Goal: Task Accomplishment & Management: Manage account settings

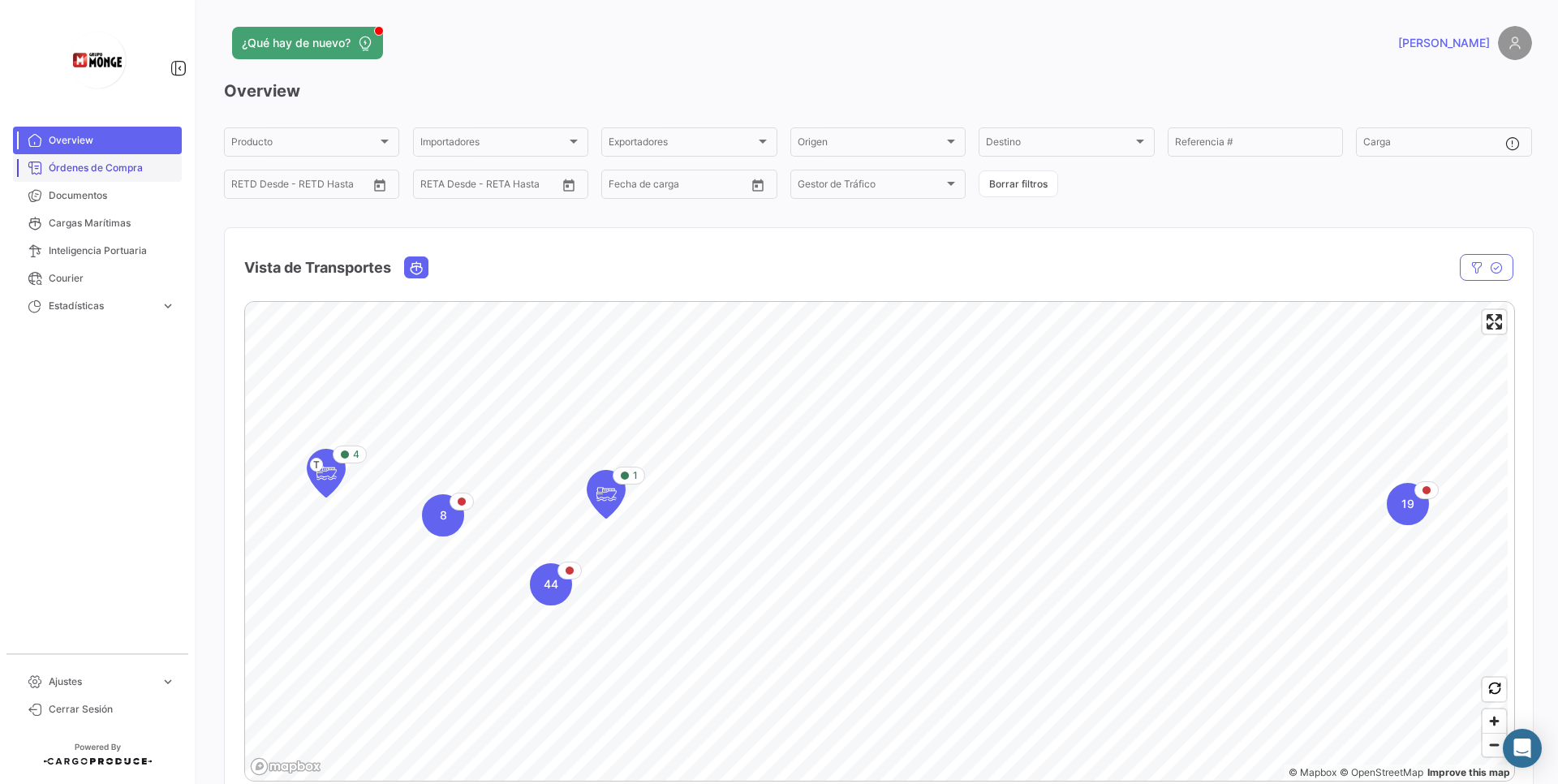
click at [139, 171] on span "Órdenes de Compra" at bounding box center [111, 167] width 126 height 14
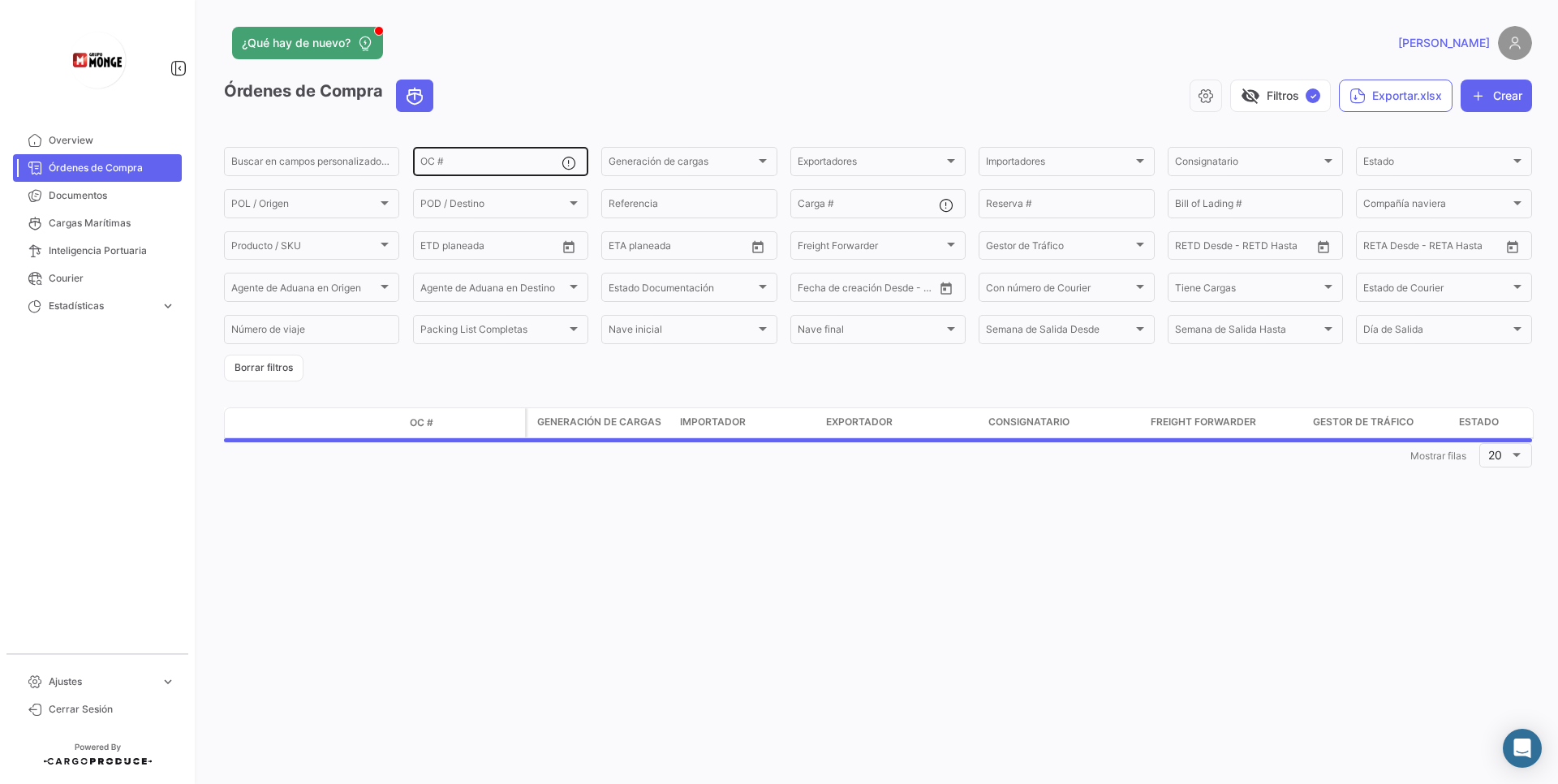
click at [533, 167] on input "OC #" at bounding box center [492, 164] width 141 height 12
paste input "5000919037"
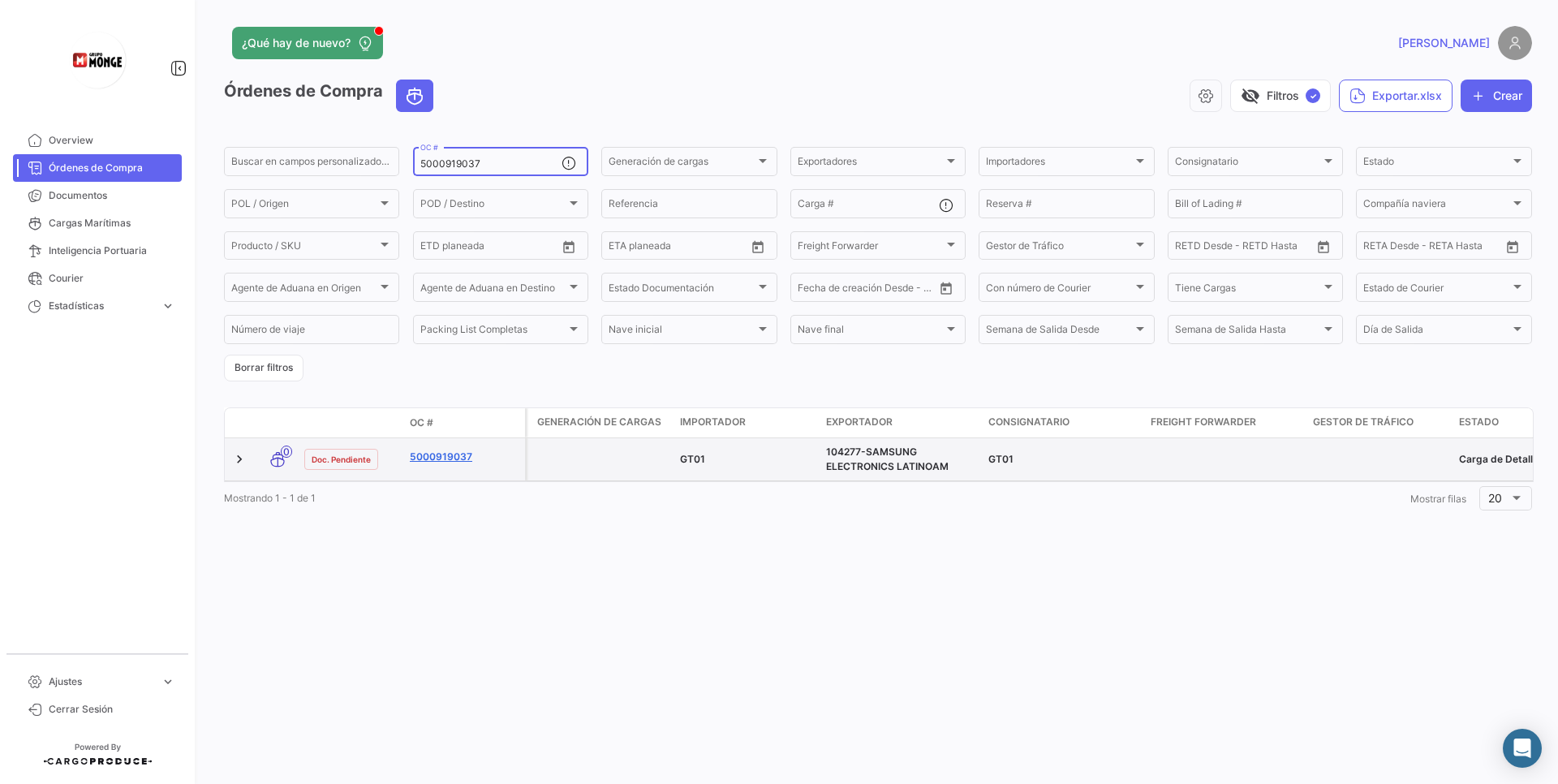
type input "5000919037"
click at [440, 456] on link "5000919037" at bounding box center [464, 456] width 108 height 14
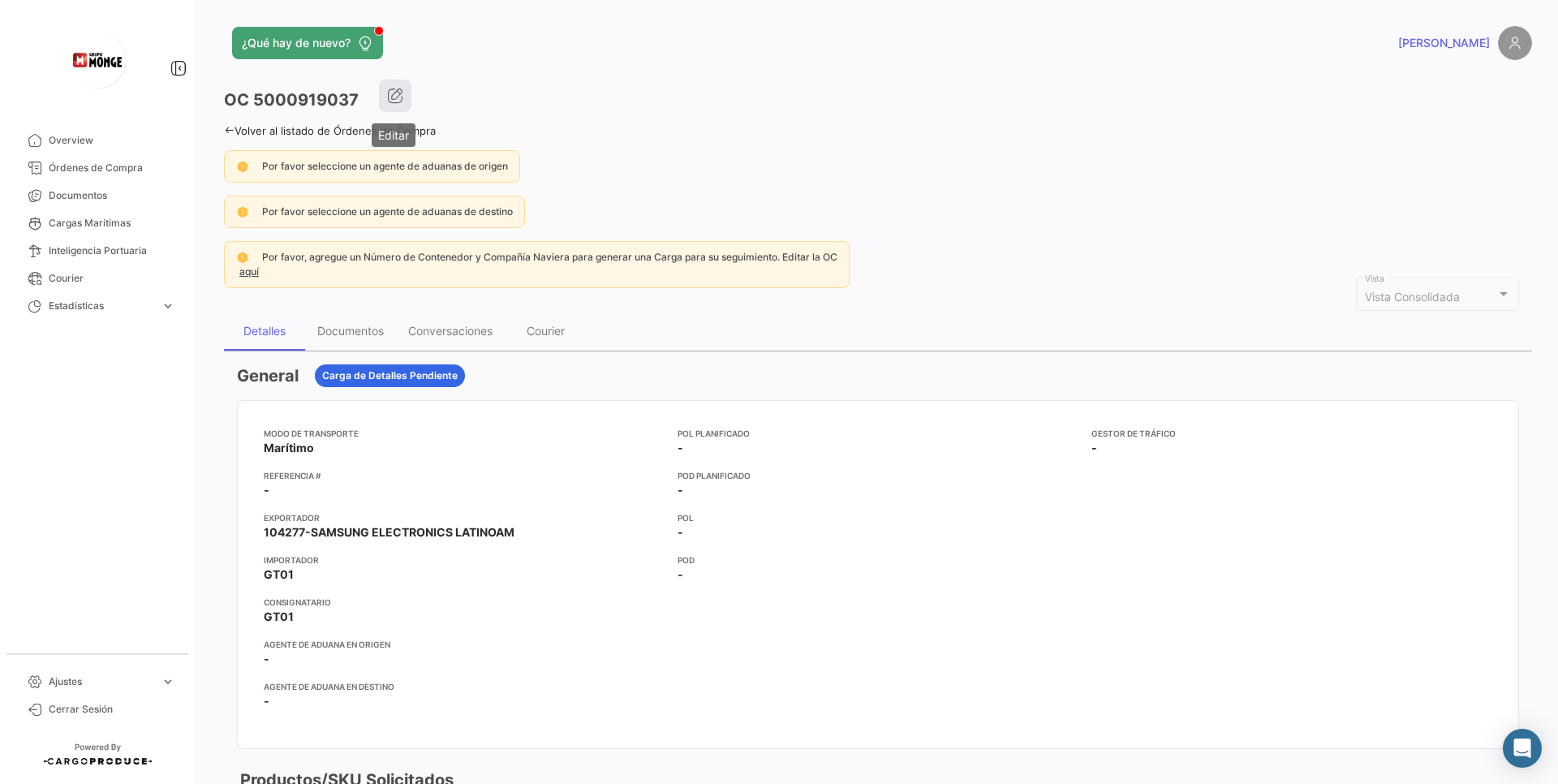
click at [399, 102] on icon "button" at bounding box center [395, 96] width 16 height 16
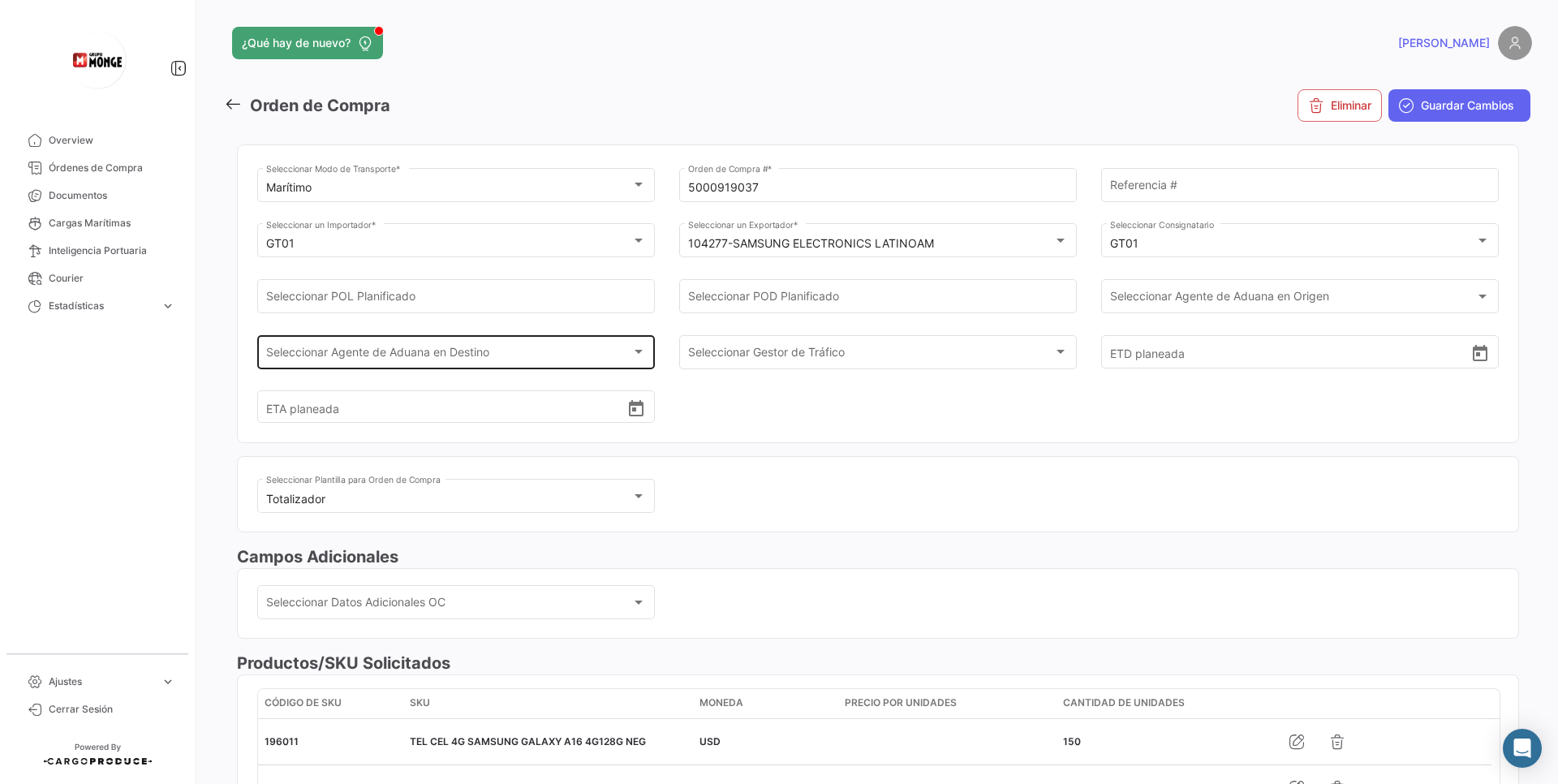
click at [550, 352] on div "Seleccionar Agente de Aduana en Destino" at bounding box center [449, 354] width 366 height 13
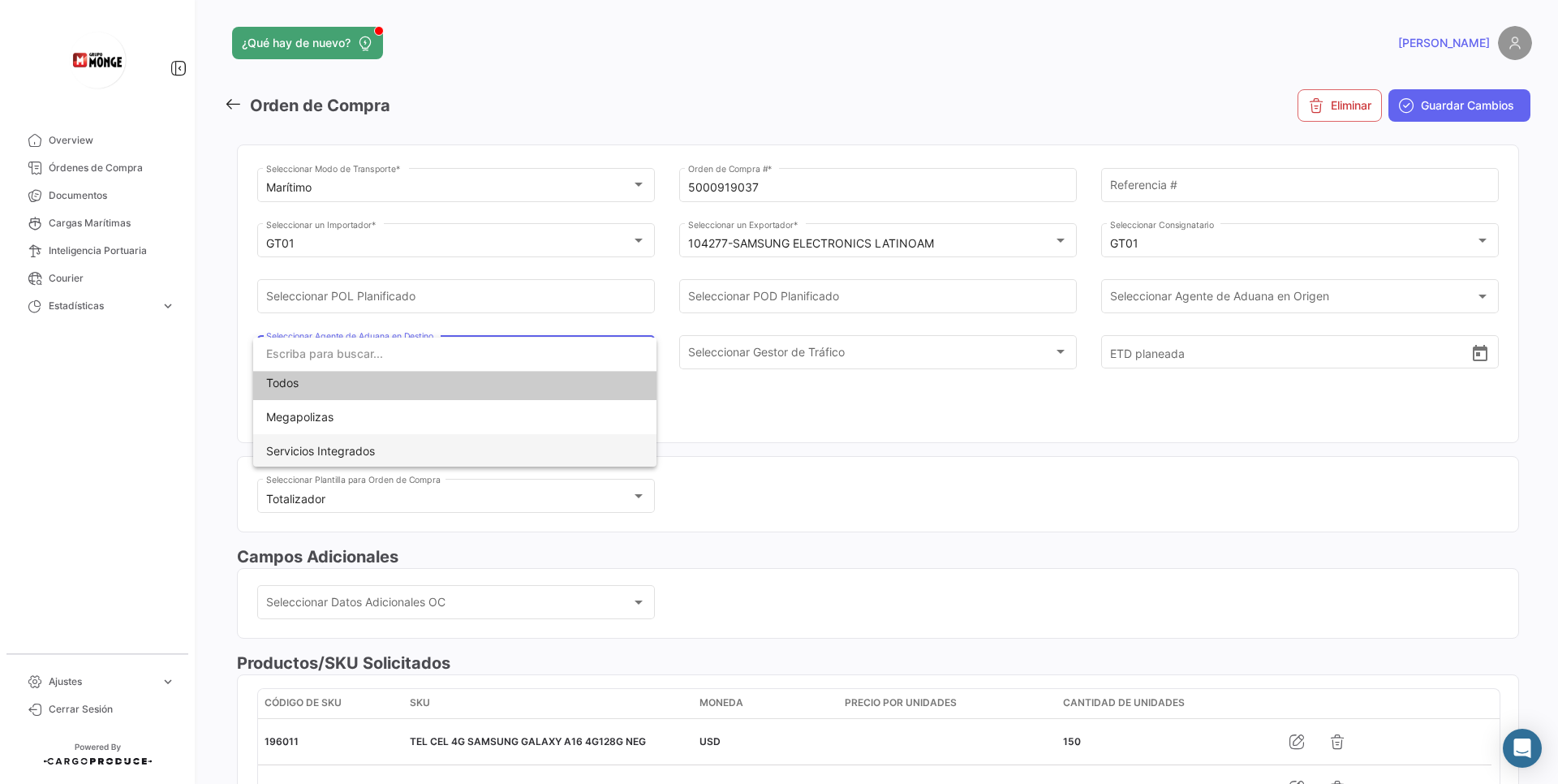
scroll to position [7, 0]
click at [804, 432] on div at bounding box center [779, 392] width 1558 height 784
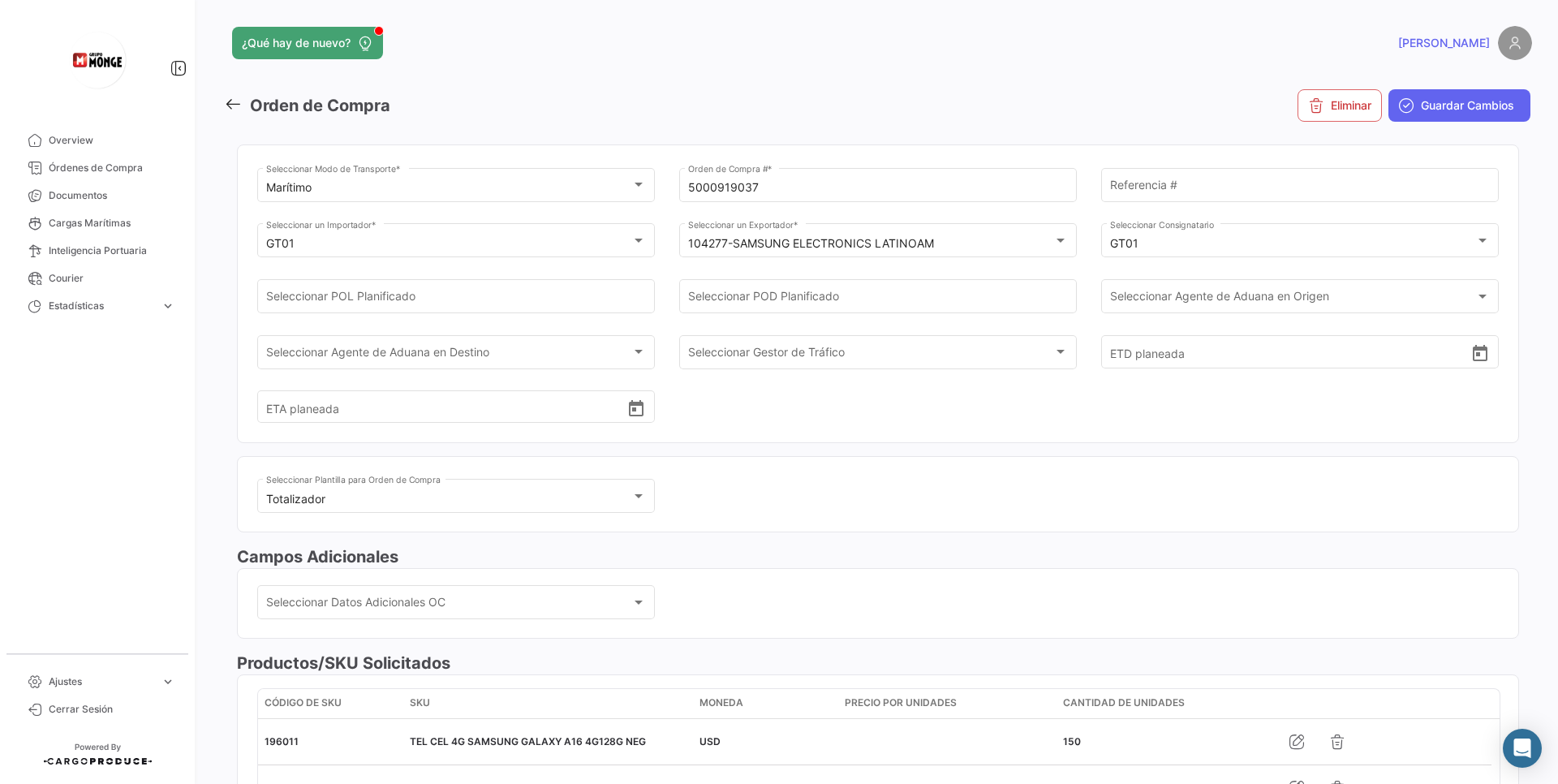
click at [227, 101] on icon at bounding box center [233, 104] width 18 height 18
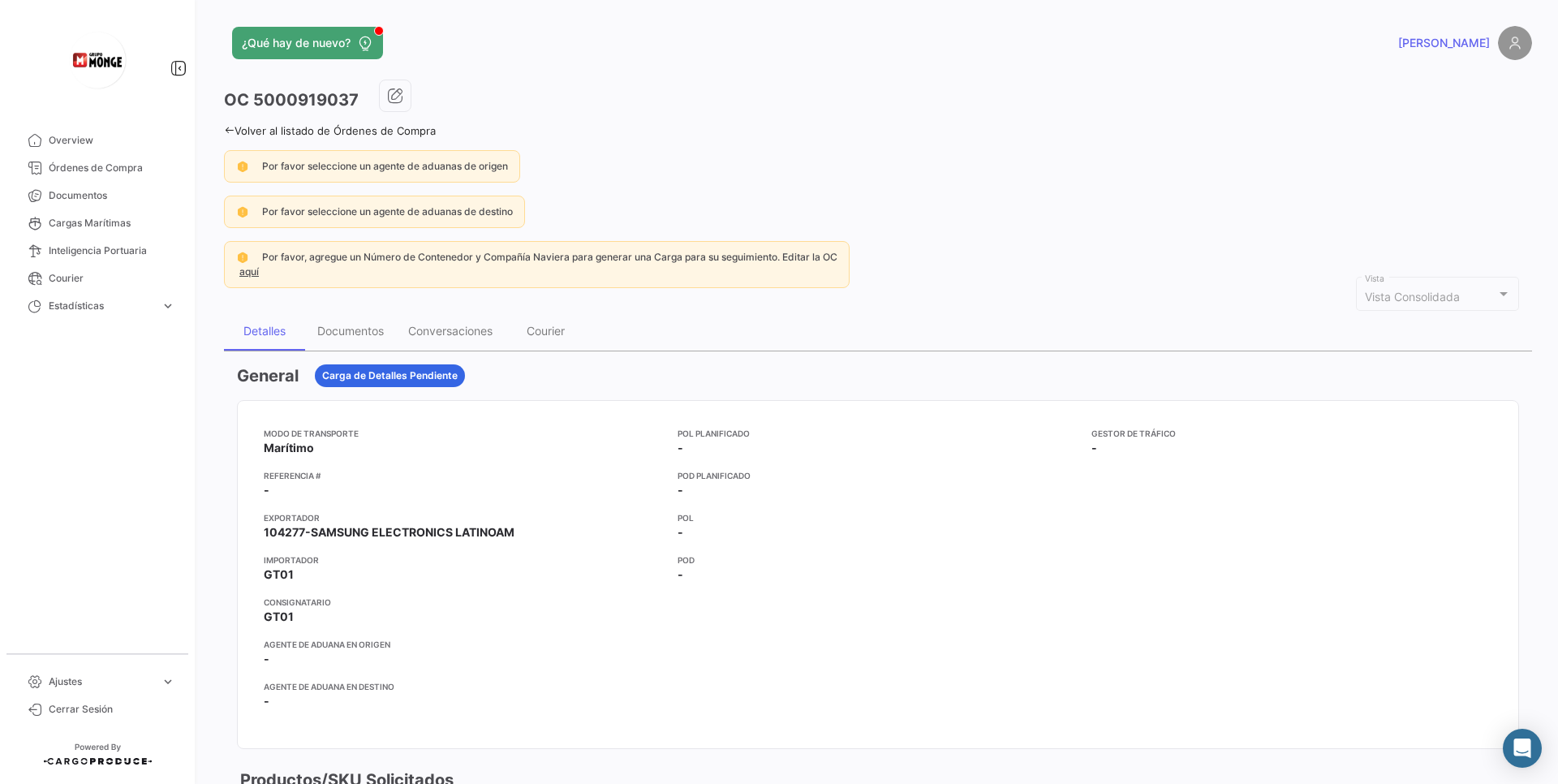
click at [232, 133] on icon at bounding box center [229, 131] width 11 height 11
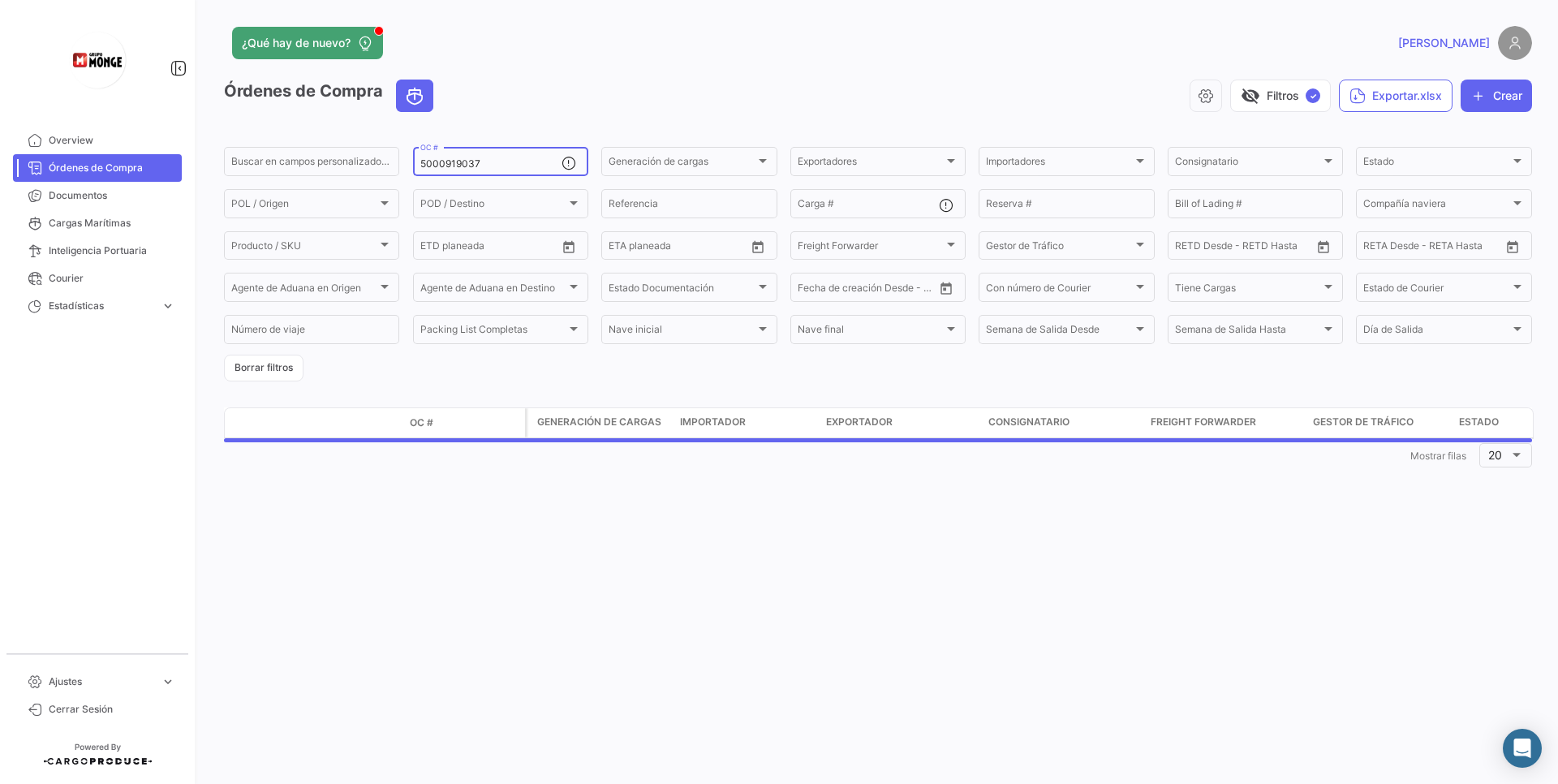
click at [491, 163] on input "5000919037" at bounding box center [492, 164] width 141 height 12
paste input "76"
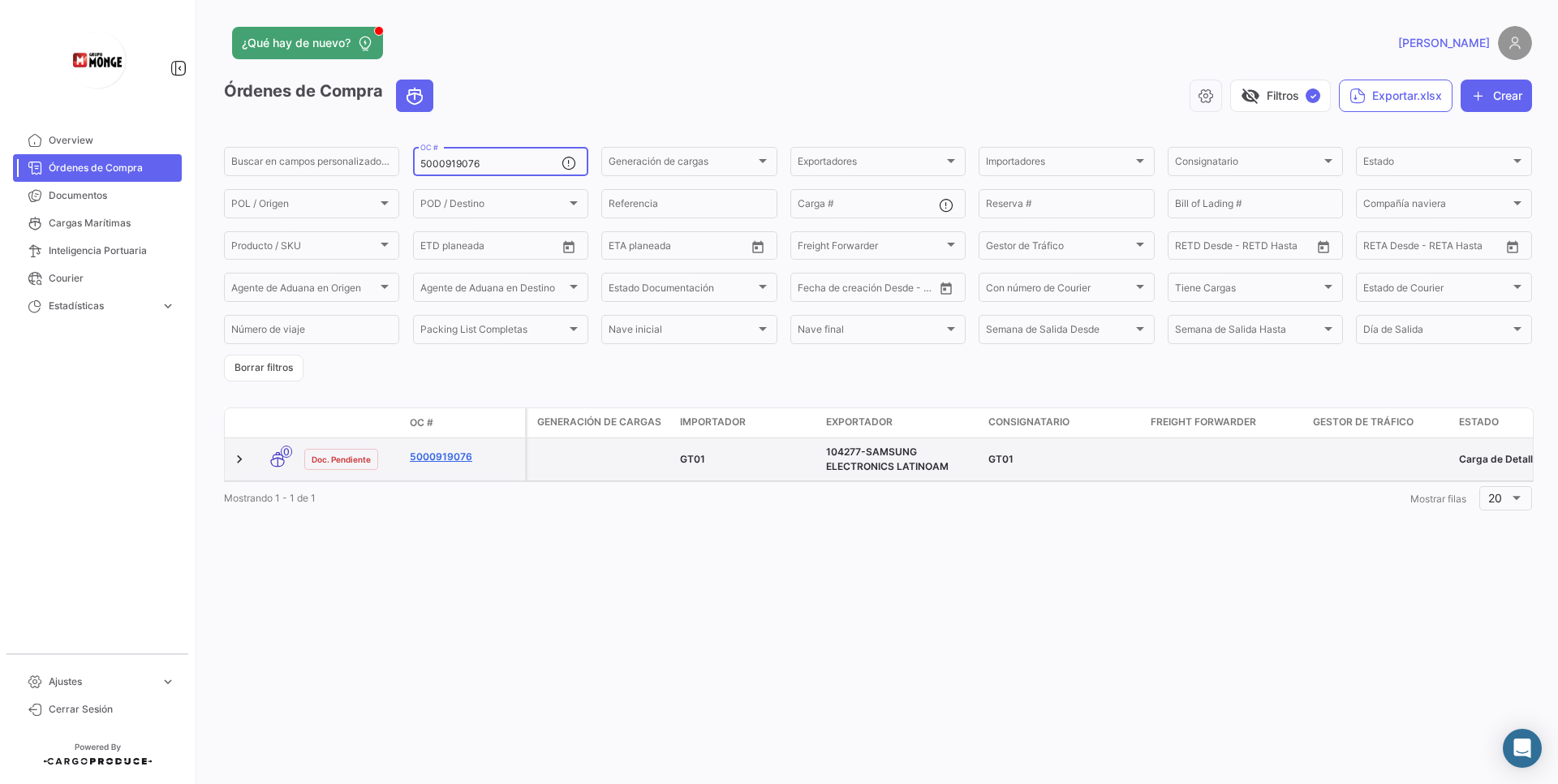
type input "5000919076"
click at [413, 458] on link "5000919076" at bounding box center [464, 456] width 108 height 14
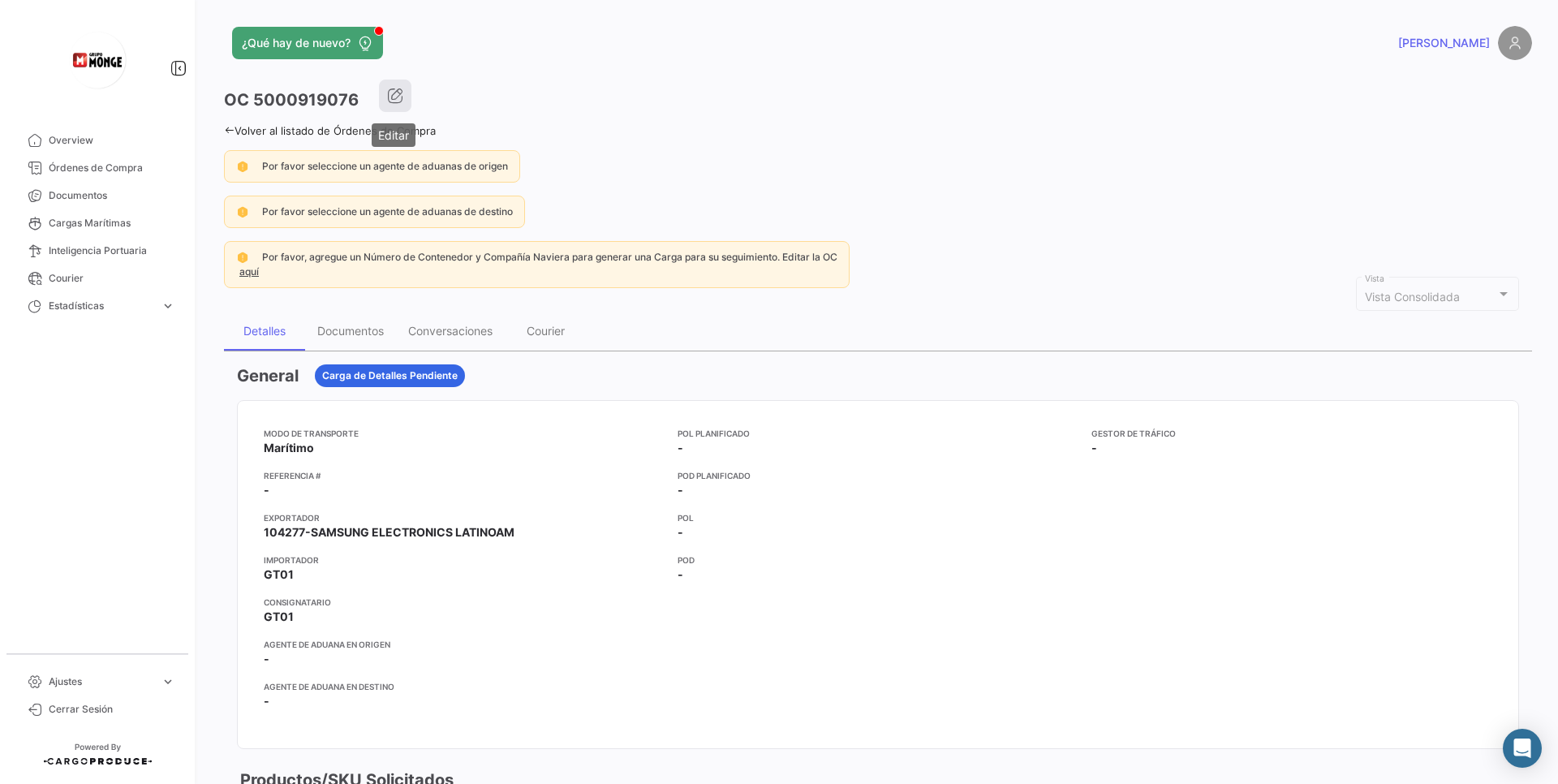
click at [395, 98] on icon "button" at bounding box center [395, 96] width 16 height 16
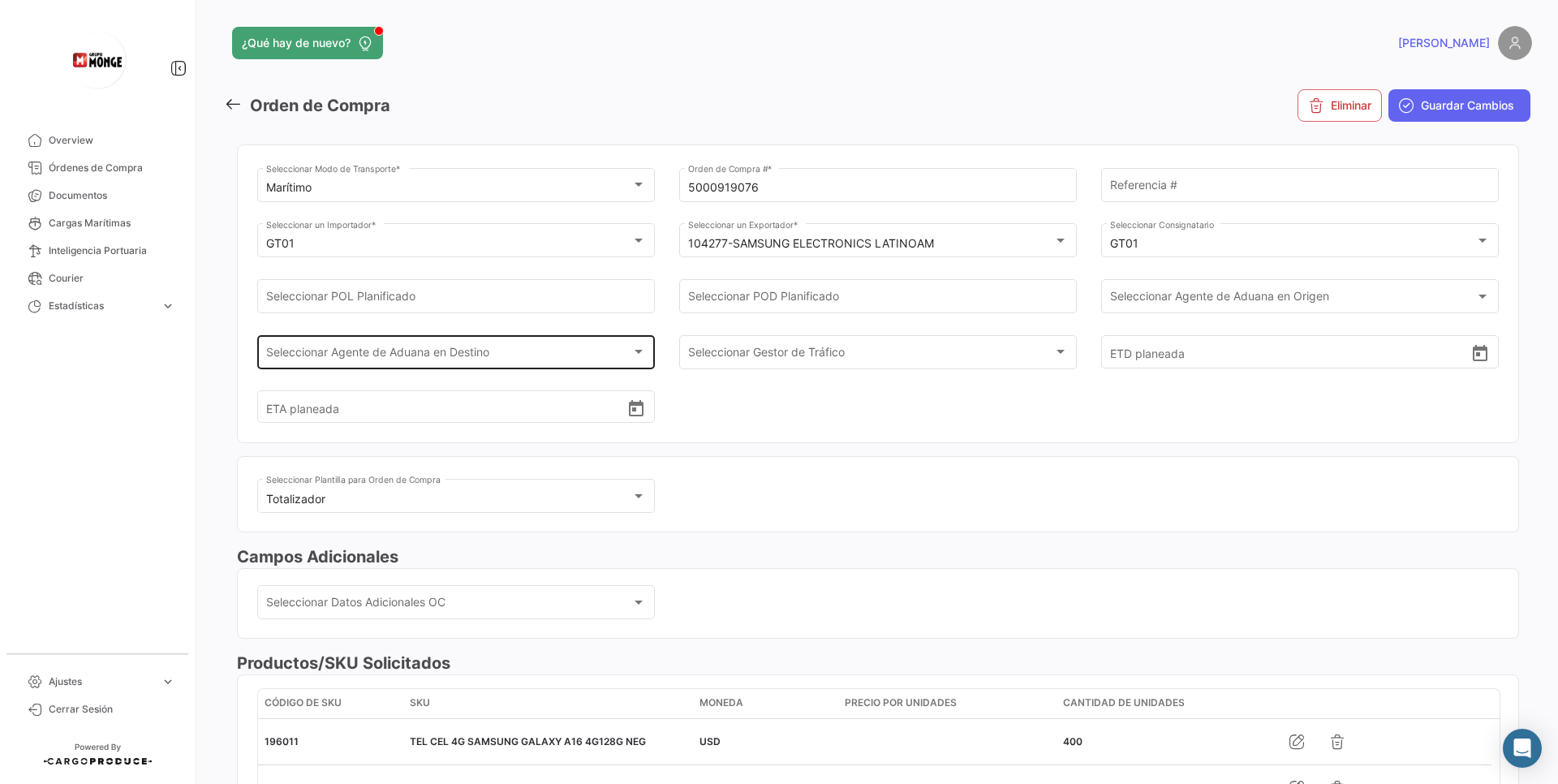
click at [504, 345] on div "Seleccionar Agente de Aduana en Destino Seleccionar Agente de Aduana en Destino" at bounding box center [456, 351] width 381 height 38
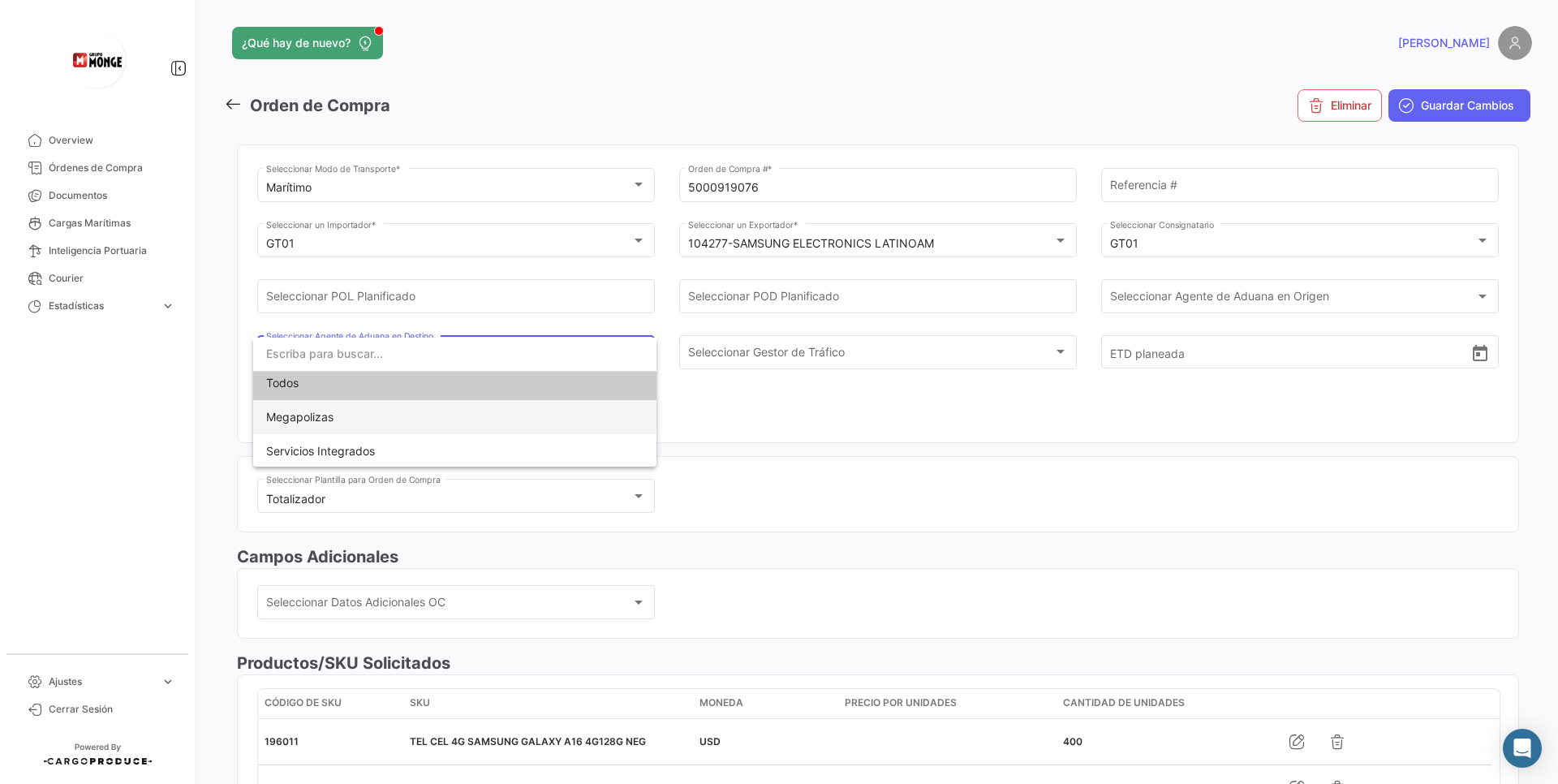
scroll to position [7, 0]
click at [851, 425] on div at bounding box center [779, 392] width 1558 height 784
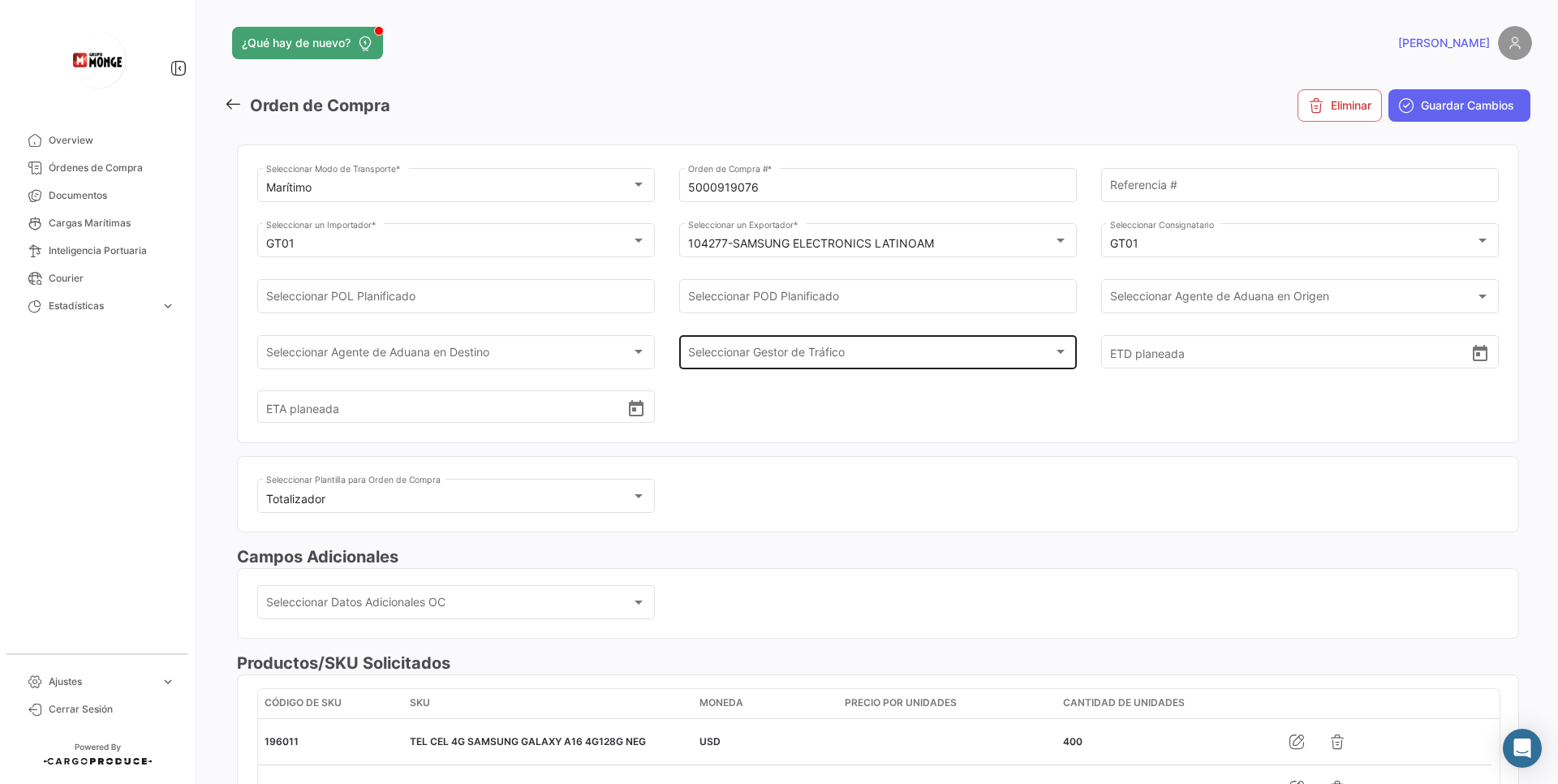
click at [801, 363] on div "Seleccionar Gestor de Tráfico Seleccionar Gestor de Tráfico" at bounding box center [878, 351] width 381 height 38
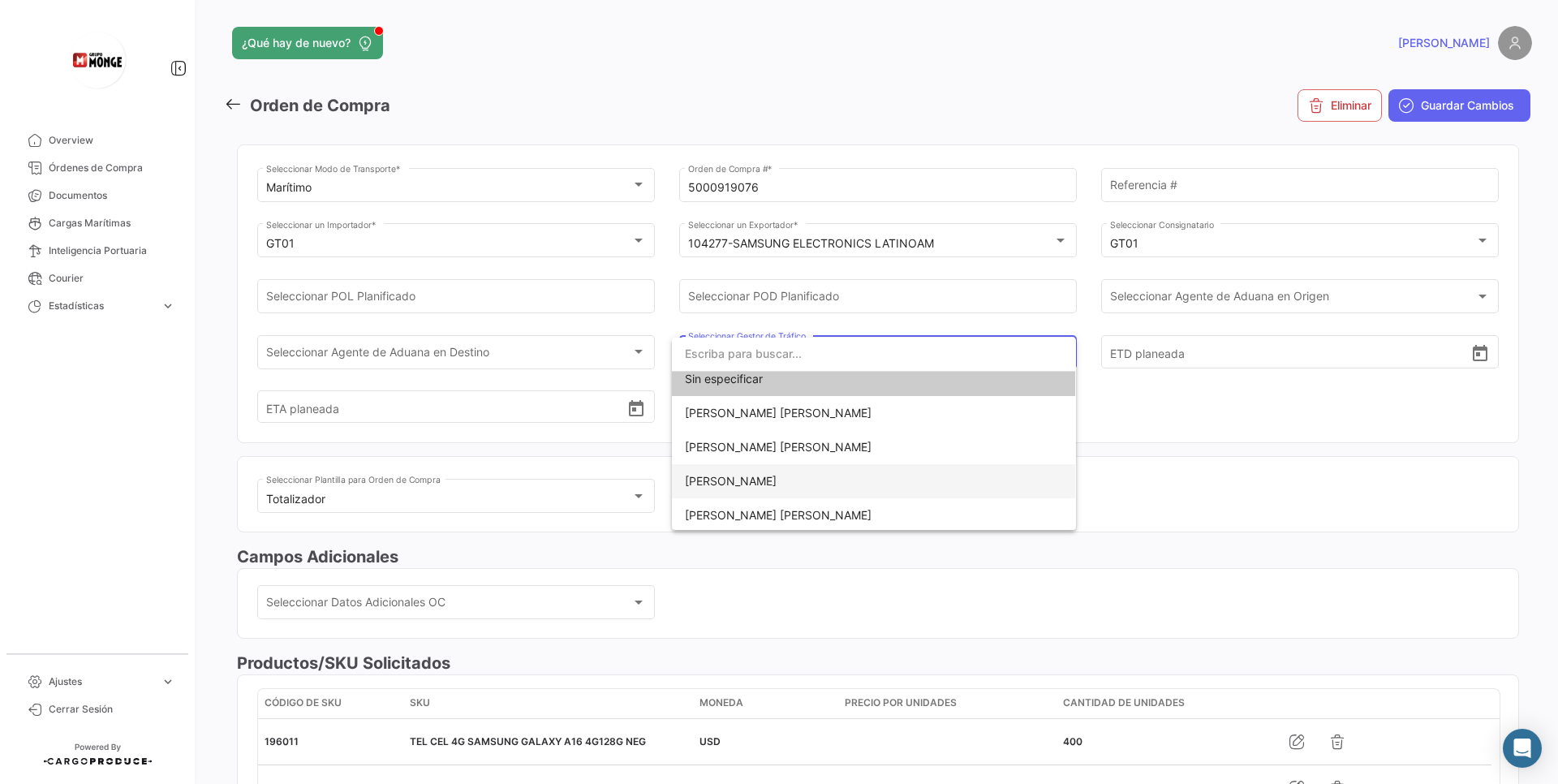
scroll to position [0, 0]
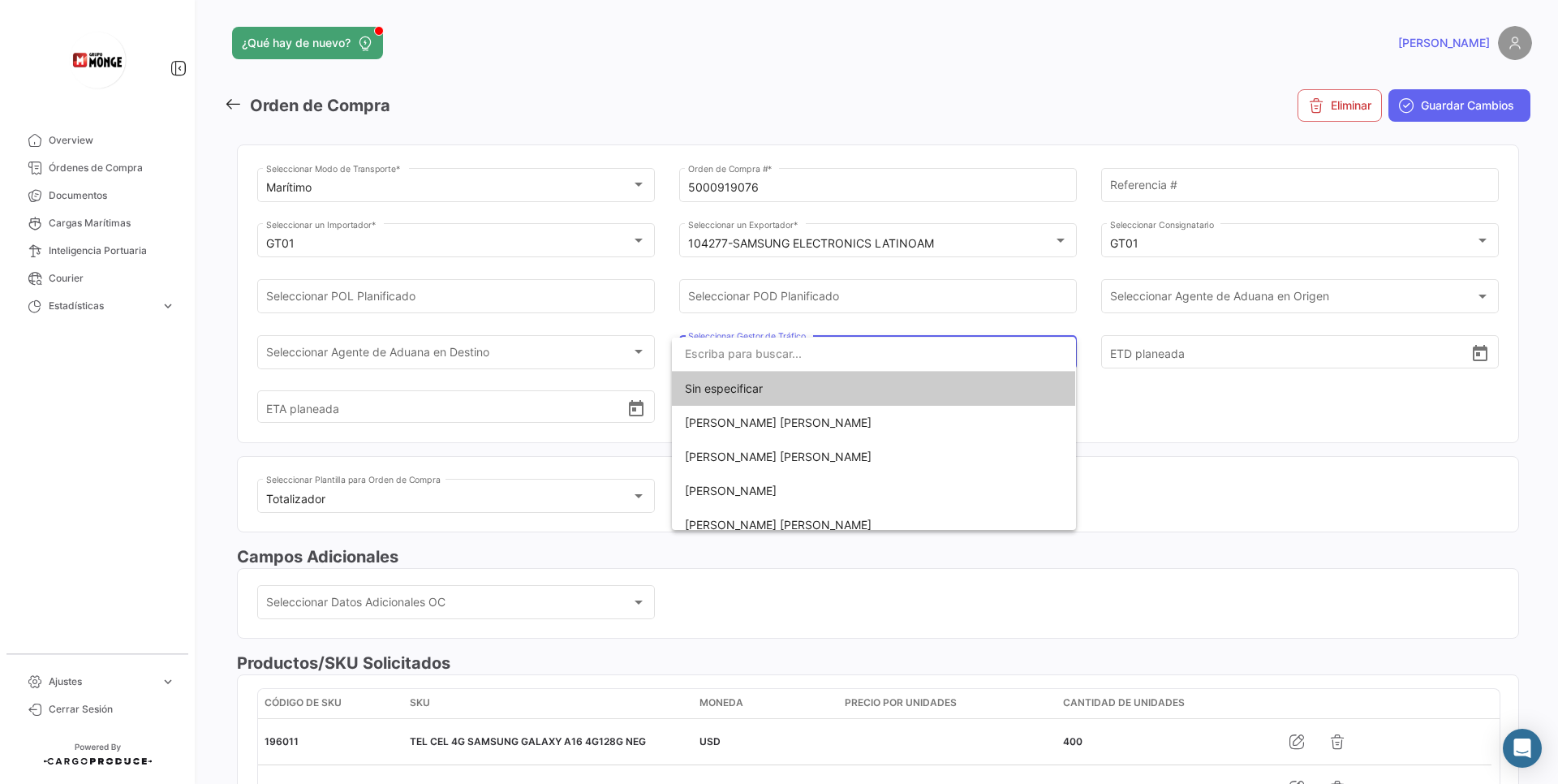
click at [1175, 497] on div at bounding box center [779, 392] width 1558 height 784
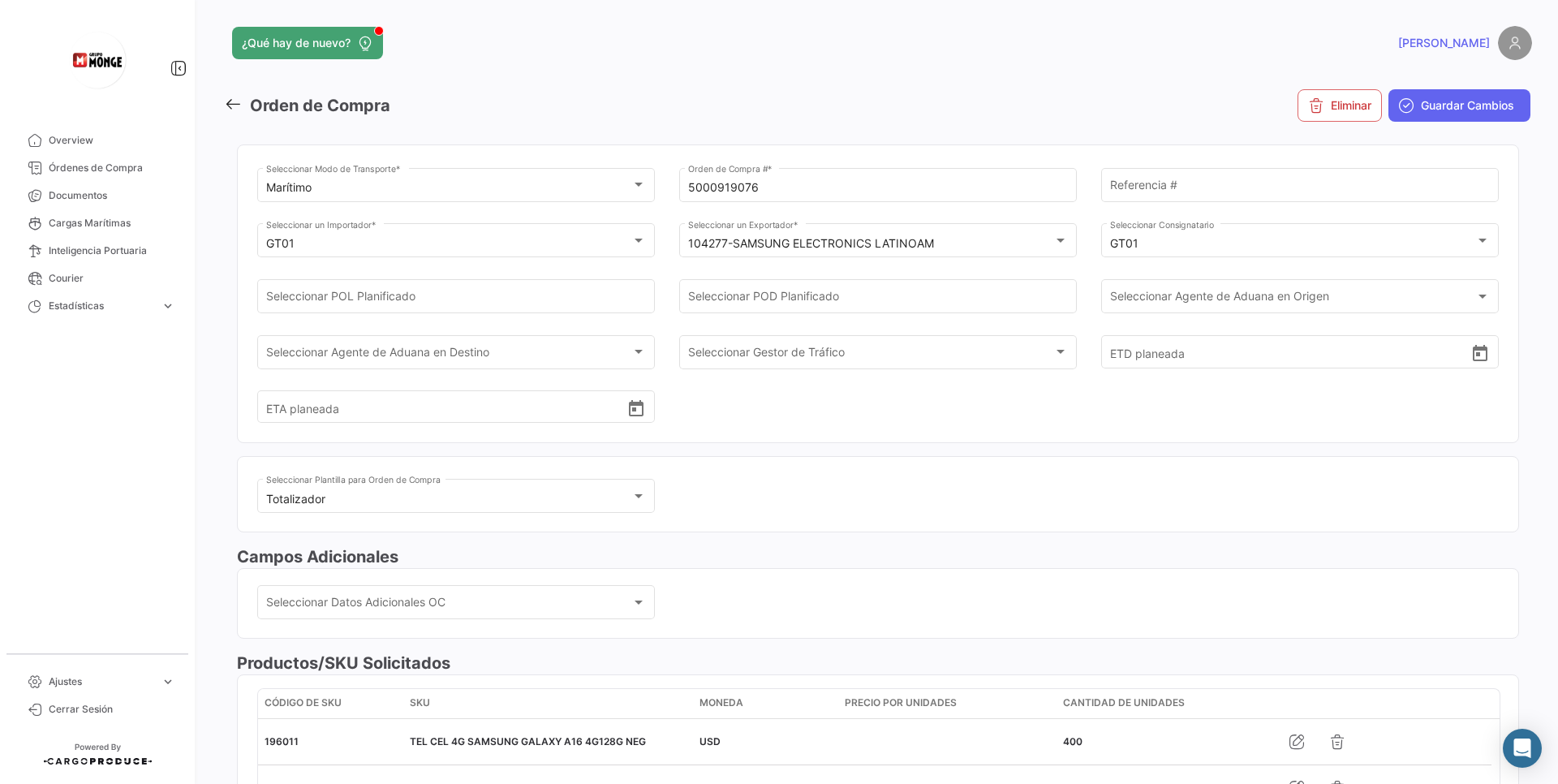
click at [233, 106] on icon at bounding box center [233, 104] width 18 height 18
